Goal: Task Accomplishment & Management: Use online tool/utility

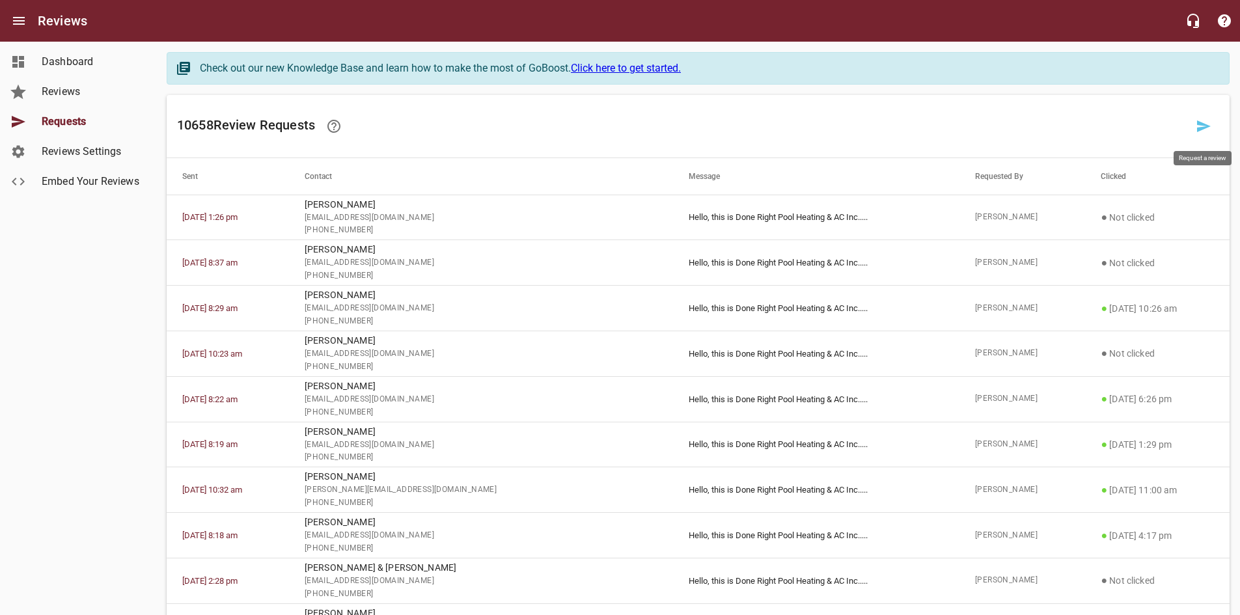
click at [1195, 124] on link at bounding box center [1203, 126] width 31 height 31
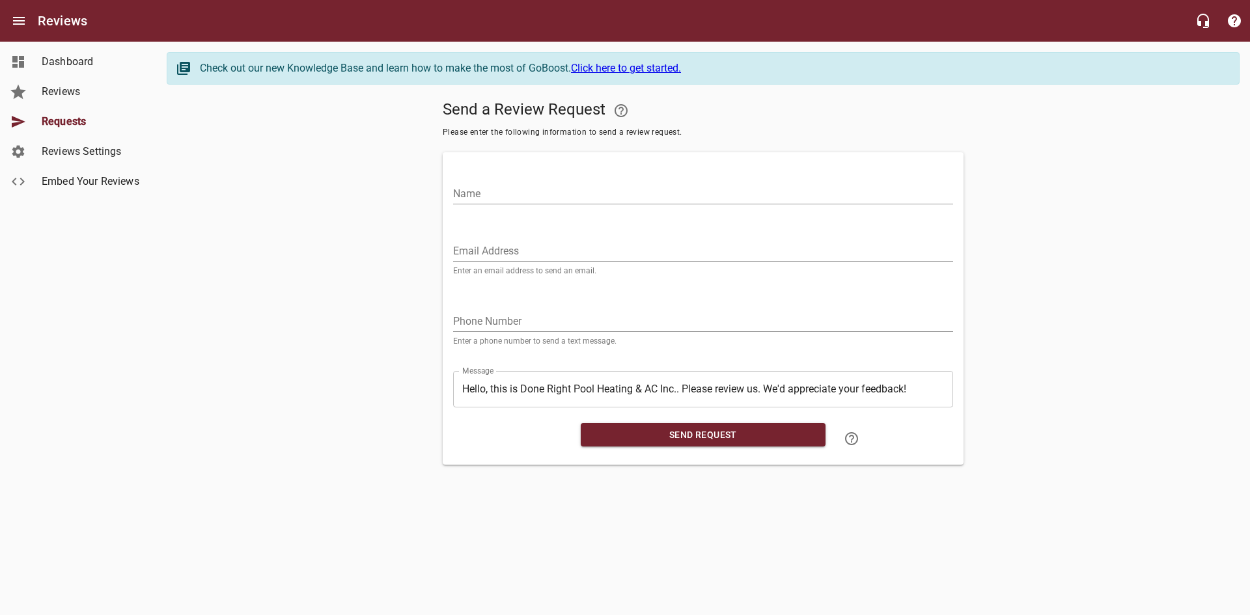
click at [530, 245] on input "Email Address" at bounding box center [703, 251] width 500 height 21
paste input "[PERSON_NAME][EMAIL_ADDRESS][DOMAIN_NAME]"
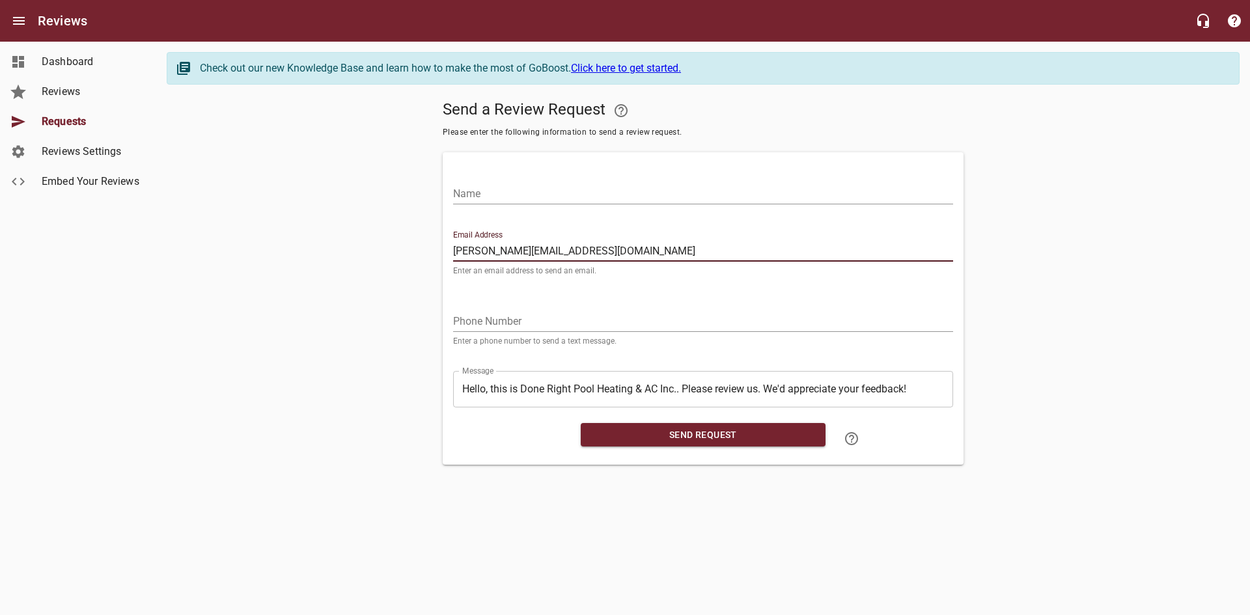
type input "[PERSON_NAME][EMAIL_ADDRESS][DOMAIN_NAME]"
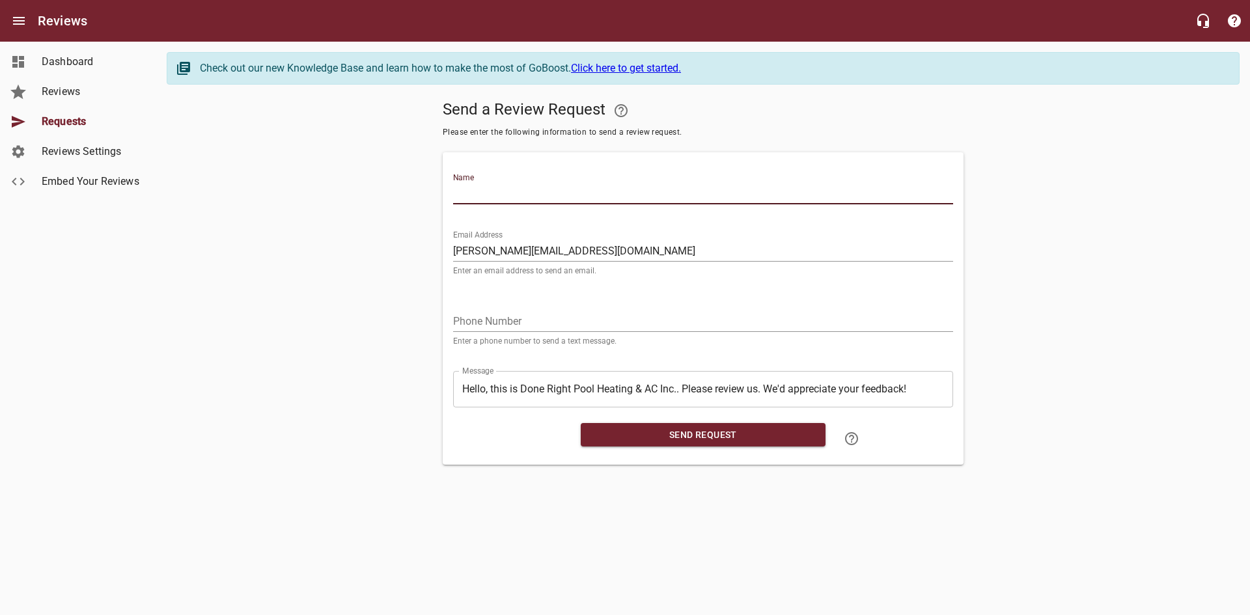
click at [525, 199] on input "Name" at bounding box center [703, 194] width 500 height 21
click at [710, 189] on input "Name" at bounding box center [703, 194] width 500 height 21
paste input "[PERSON_NAME]"
type input "[PERSON_NAME]"
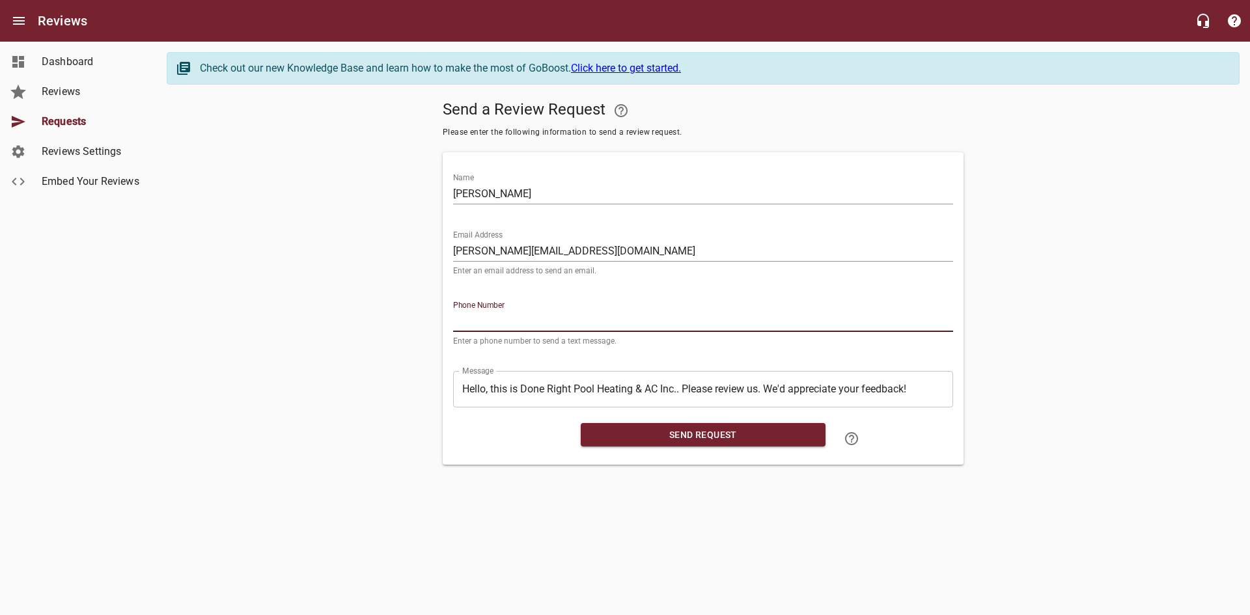
click at [613, 320] on input "tel" at bounding box center [703, 321] width 500 height 21
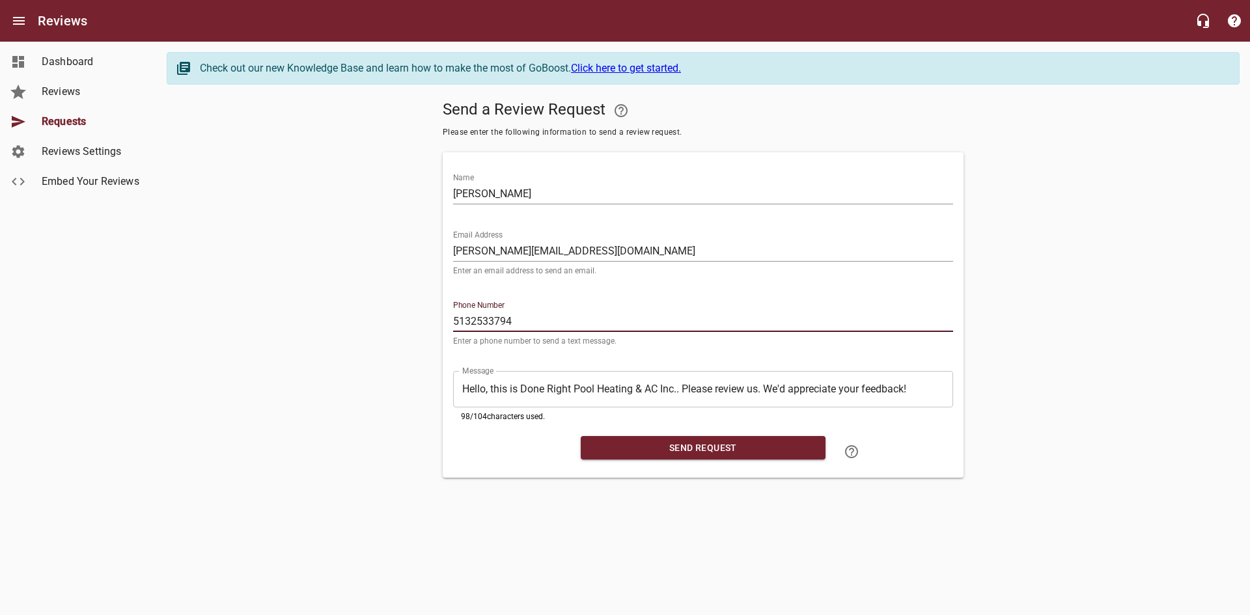
type input "5132533794"
click at [668, 440] on span "Send Request" at bounding box center [703, 448] width 224 height 16
